Goal: Transaction & Acquisition: Purchase product/service

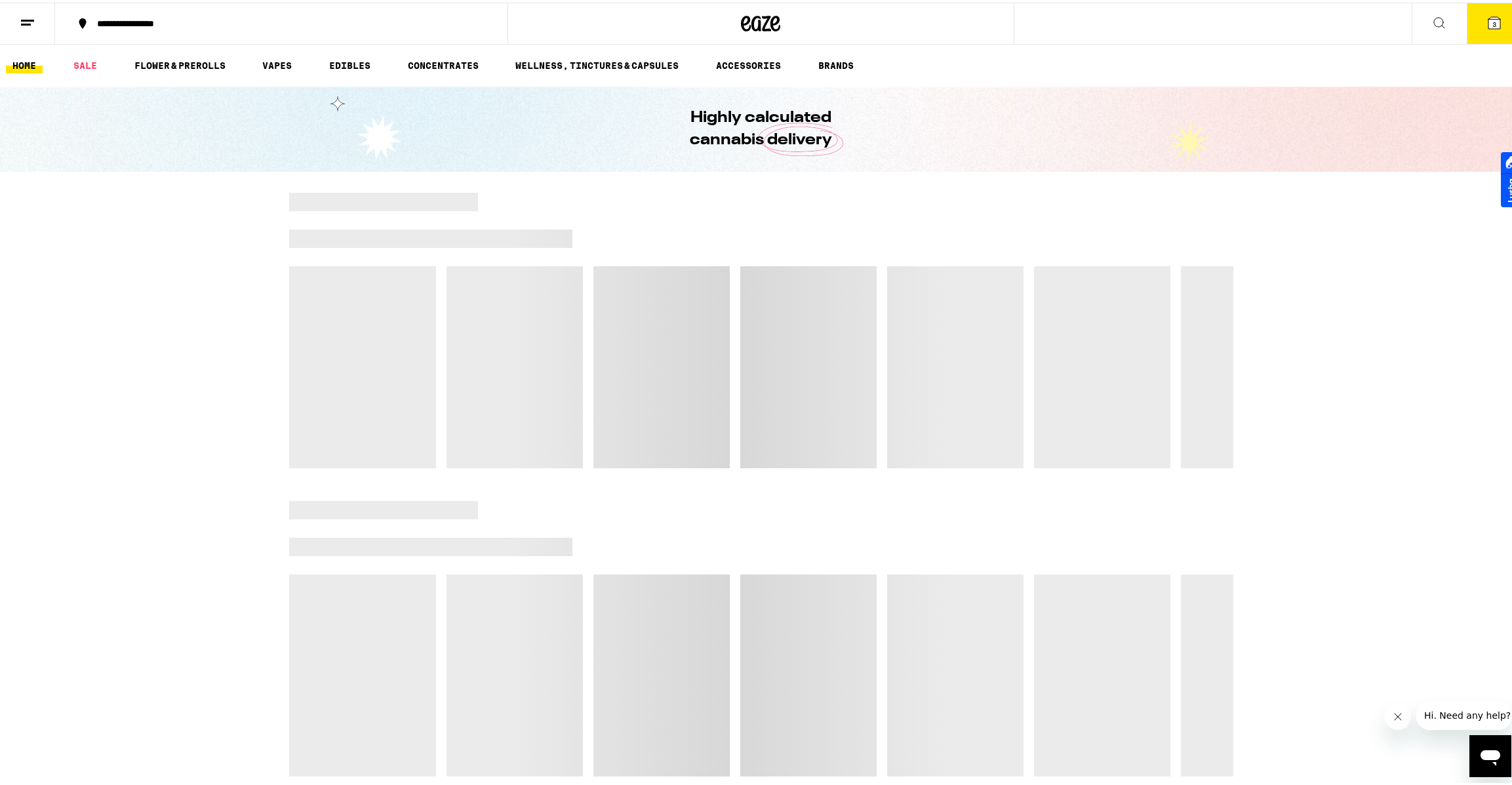
click at [1435, 22] on icon at bounding box center [1439, 20] width 16 height 16
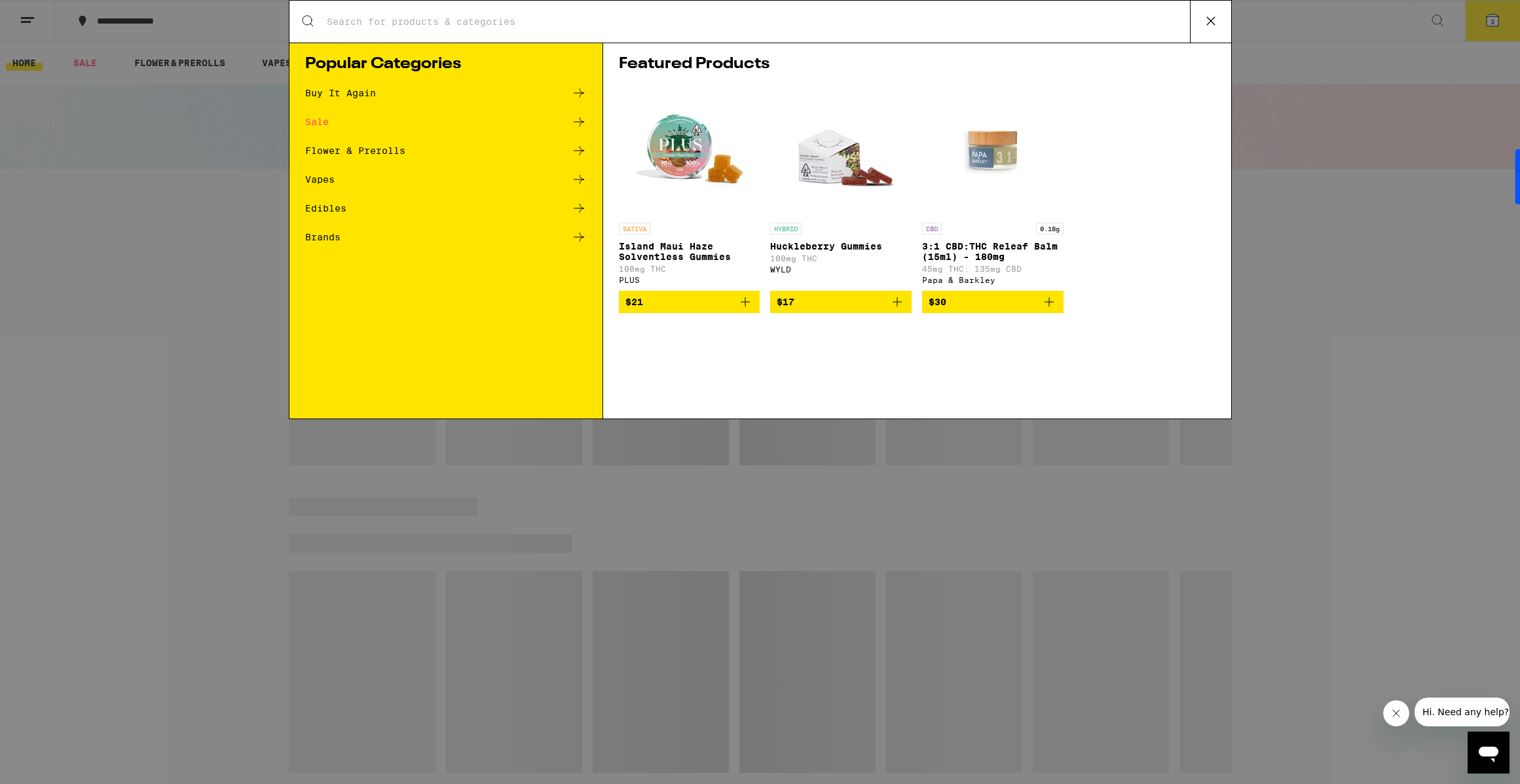
type input "k"
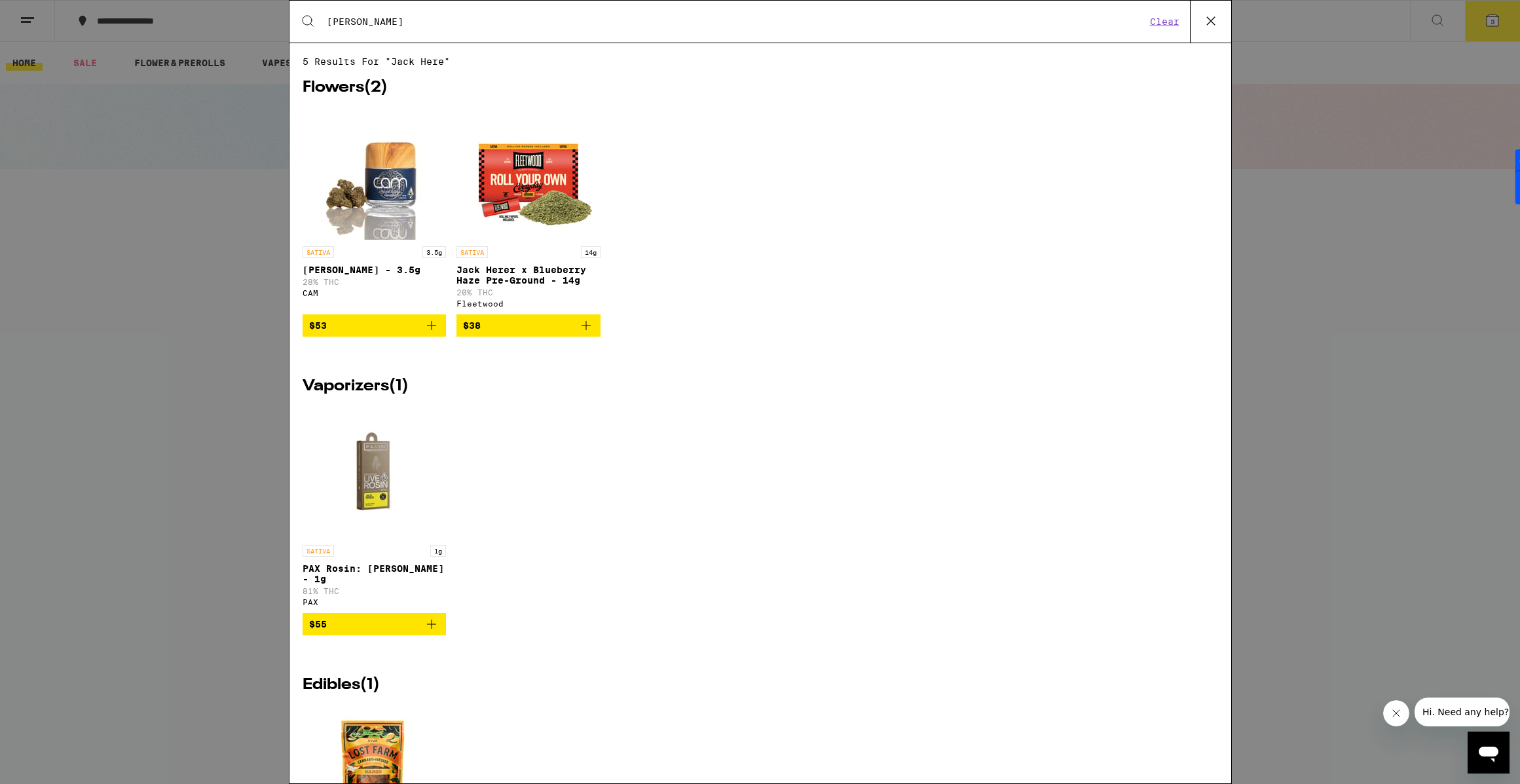
type input "[PERSON_NAME]"
